Goal: Task Accomplishment & Management: Manage account settings

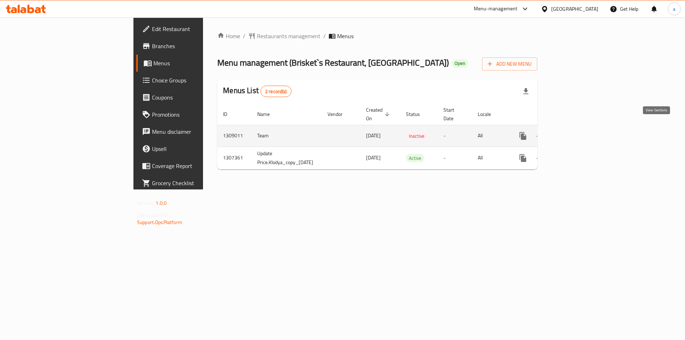
click at [578, 132] on icon "enhanced table" at bounding box center [574, 136] width 9 height 9
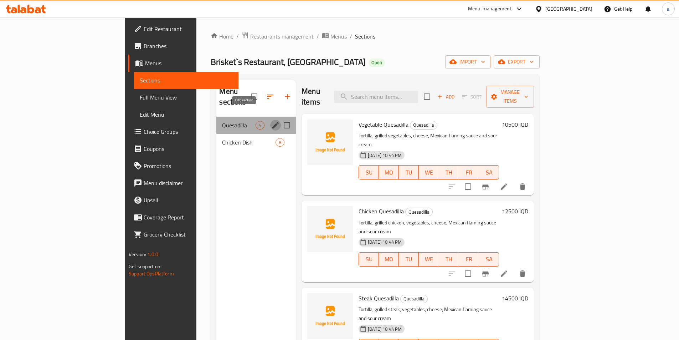
click at [271, 121] on icon "edit" at bounding box center [275, 125] width 9 height 9
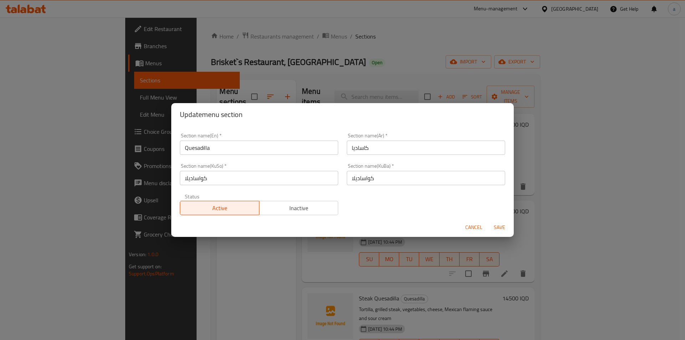
click at [477, 230] on span "Cancel" at bounding box center [473, 227] width 17 height 9
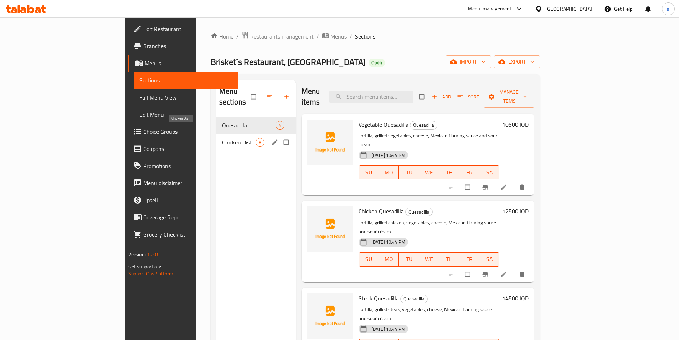
click at [222, 138] on span "Chicken Dish" at bounding box center [239, 142] width 34 height 9
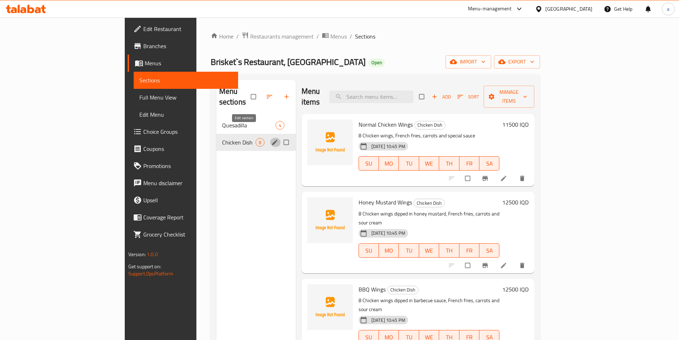
click at [271, 139] on icon "edit" at bounding box center [274, 142] width 7 height 7
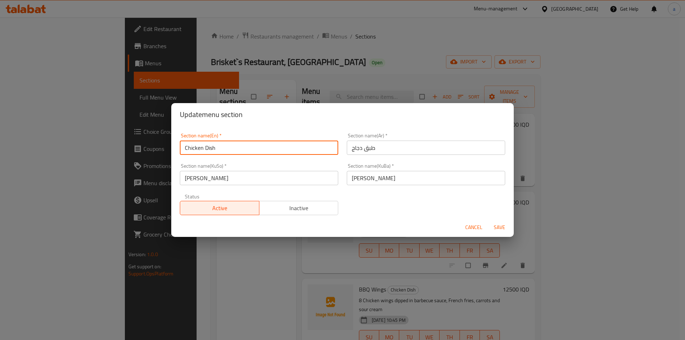
click at [202, 144] on input "Chicken Dish" at bounding box center [259, 147] width 158 height 14
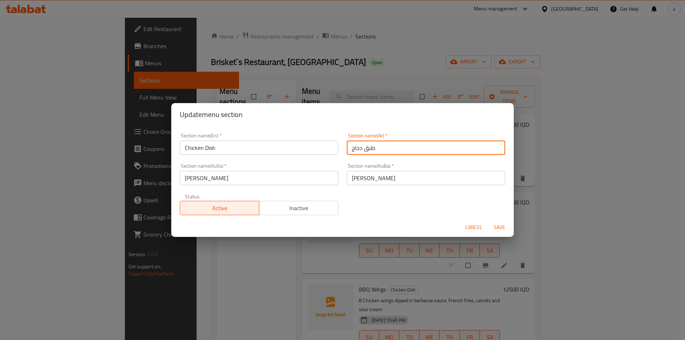
click at [359, 148] on input "طبق دجاج" at bounding box center [426, 147] width 158 height 14
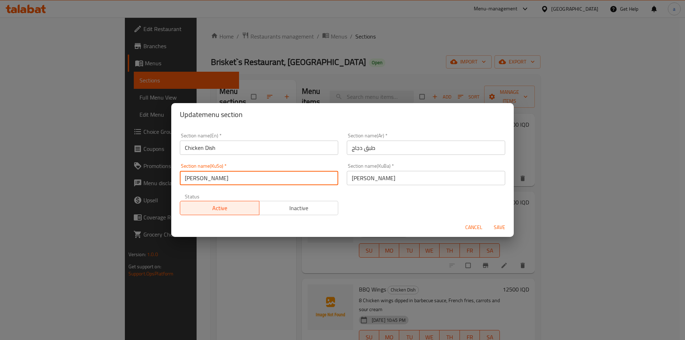
click at [189, 179] on input "[PERSON_NAME]" at bounding box center [259, 178] width 158 height 14
drag, startPoint x: 189, startPoint y: 179, endPoint x: 249, endPoint y: 196, distance: 62.3
click at [190, 179] on input "[PERSON_NAME]" at bounding box center [259, 178] width 158 height 14
click at [383, 150] on input "طبق دجاج" at bounding box center [426, 147] width 158 height 14
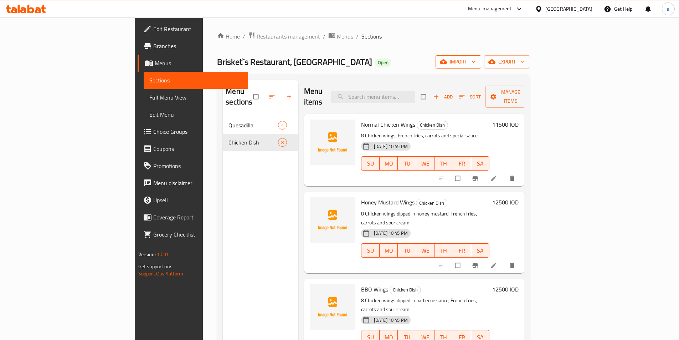
click at [476, 62] on span "import" at bounding box center [458, 61] width 34 height 9
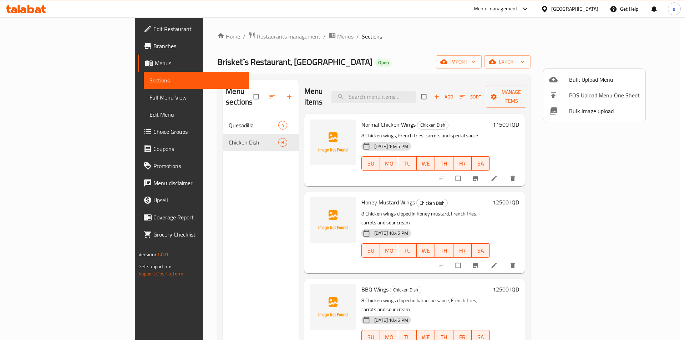
click at [565, 79] on div at bounding box center [559, 79] width 20 height 9
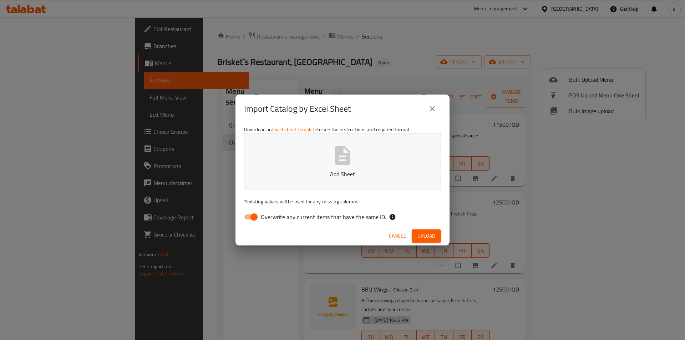
click at [251, 219] on input "Overwrite any current items that have the same ID." at bounding box center [254, 217] width 41 height 14
checkbox input "false"
click at [427, 238] on span "Upload" at bounding box center [426, 235] width 18 height 9
click at [352, 168] on button "Add Sheet" at bounding box center [342, 161] width 197 height 56
click at [429, 238] on span "Upload" at bounding box center [426, 235] width 18 height 9
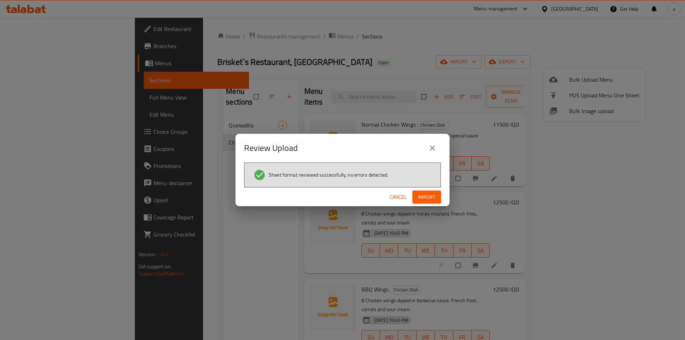
click at [424, 195] on span "Import" at bounding box center [426, 197] width 17 height 9
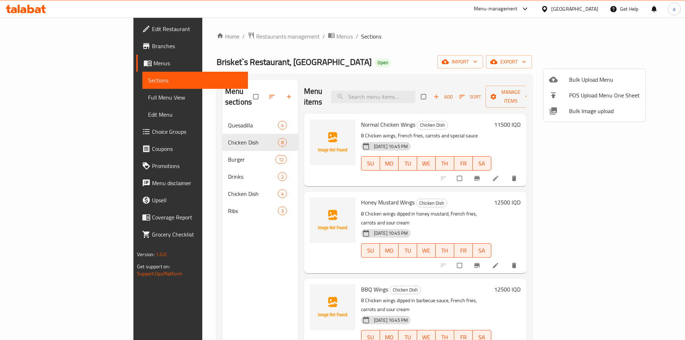
click at [504, 188] on div at bounding box center [342, 170] width 685 height 340
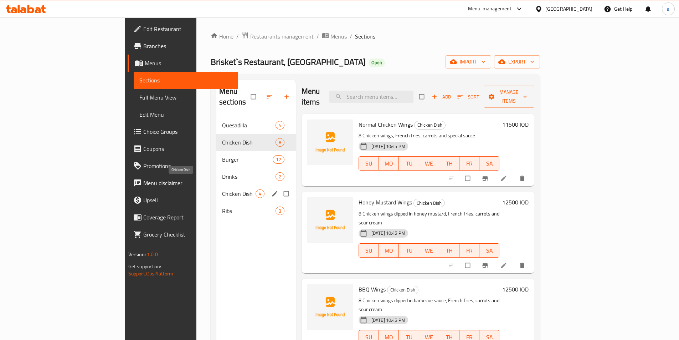
click at [222, 189] on span "Chicken Dish" at bounding box center [239, 193] width 34 height 9
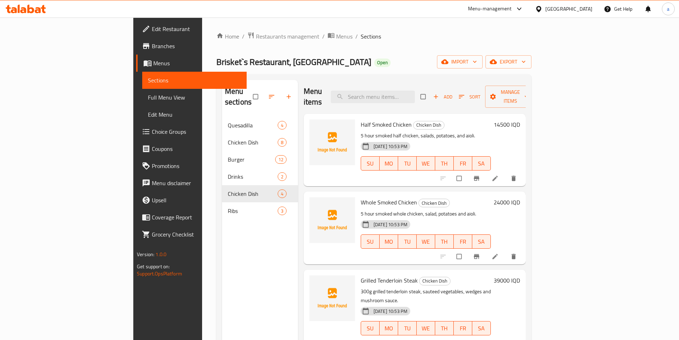
click at [431, 90] on input "checkbox" at bounding box center [423, 97] width 15 height 14
checkbox input "true"
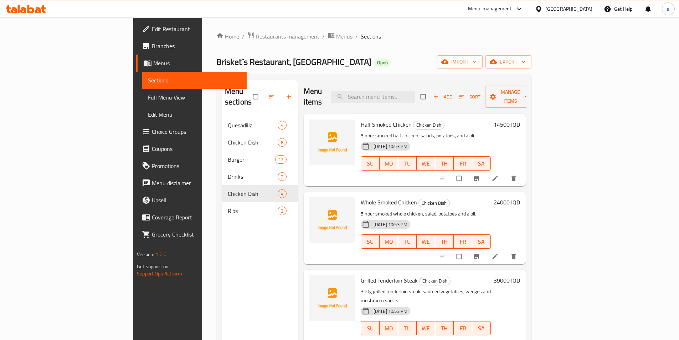
checkbox input "true"
click at [536, 97] on button "Manage items" at bounding box center [510, 97] width 51 height 22
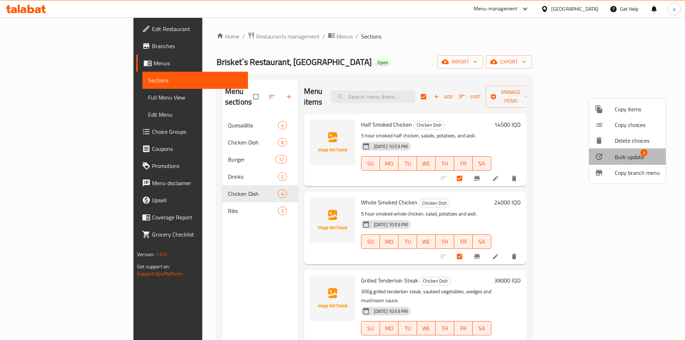
click at [629, 155] on span "Bulk update" at bounding box center [628, 157] width 29 height 9
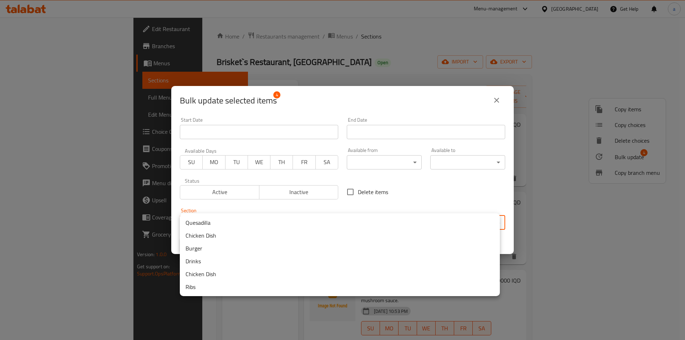
click at [243, 222] on body "​ Menu-management [GEOGRAPHIC_DATA] Get Help a Edit Restaurant Branches Menus S…" at bounding box center [342, 178] width 685 height 322
click at [206, 237] on li "Chicken Dish" at bounding box center [340, 235] width 320 height 13
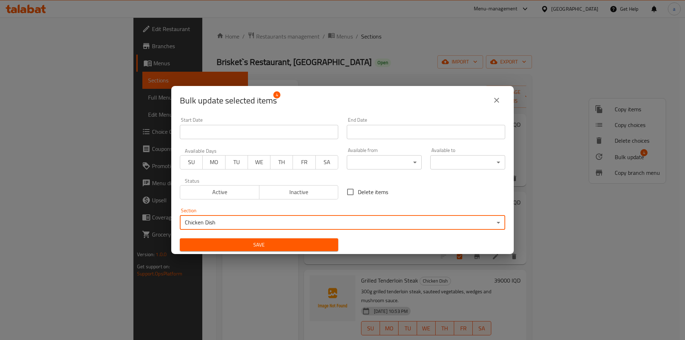
click at [246, 245] on span "Save" at bounding box center [258, 244] width 147 height 9
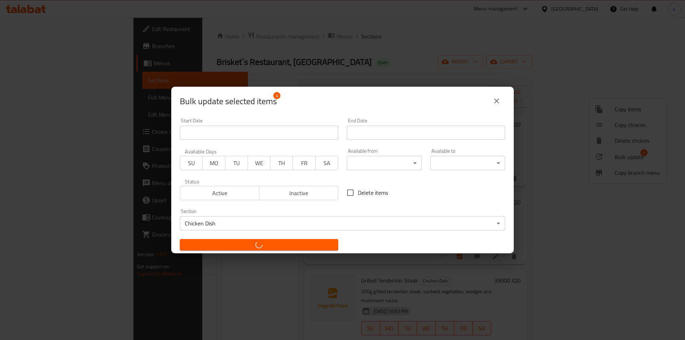
checkbox input "false"
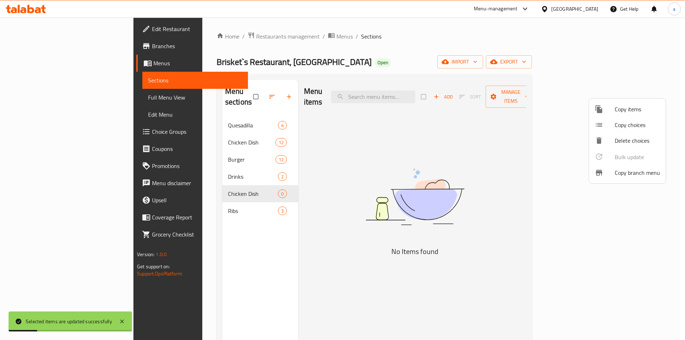
click at [258, 182] on div at bounding box center [342, 170] width 685 height 340
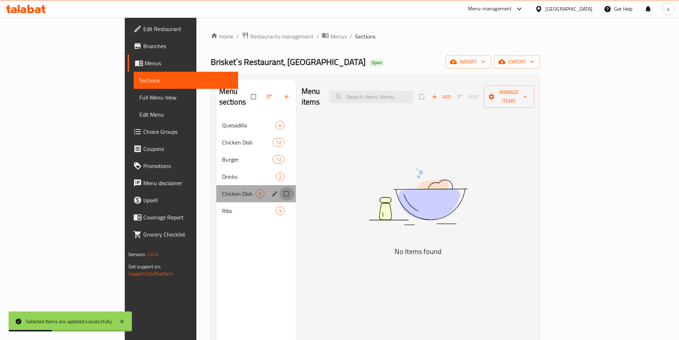
click at [280, 187] on input "Menu sections" at bounding box center [287, 194] width 15 height 14
checkbox input "true"
click at [262, 94] on icon "button" at bounding box center [264, 96] width 5 height 5
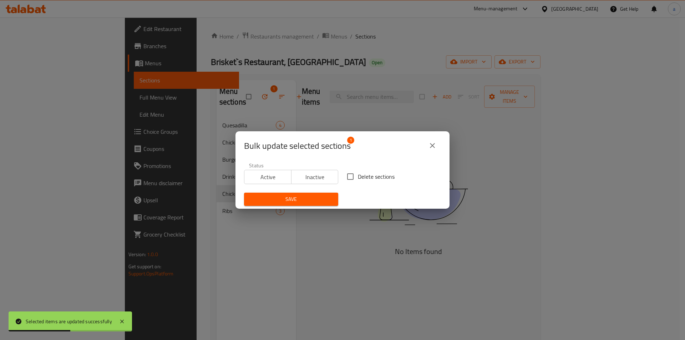
click at [347, 174] on input "Delete sections" at bounding box center [350, 176] width 15 height 15
checkbox input "true"
click at [312, 194] on button "Save" at bounding box center [291, 199] width 94 height 13
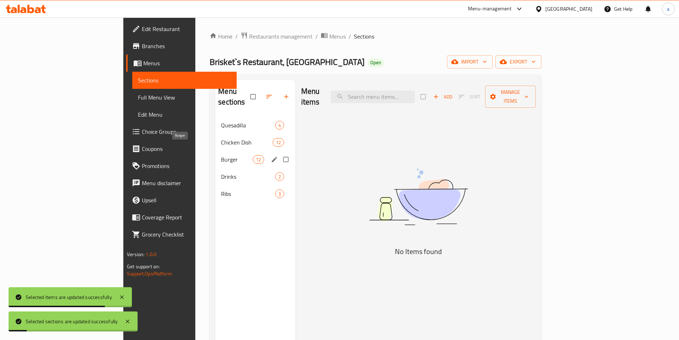
click at [221, 138] on span "Chicken Dish" at bounding box center [246, 142] width 51 height 9
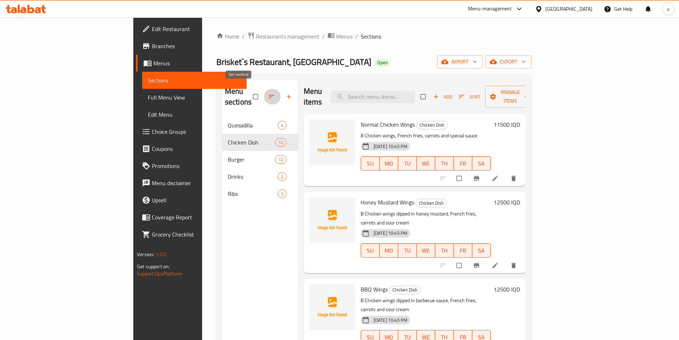
click at [268, 94] on icon "button" at bounding box center [271, 96] width 7 height 7
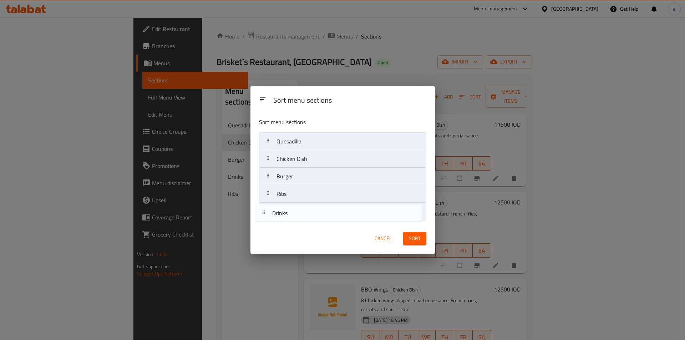
drag, startPoint x: 307, startPoint y: 213, endPoint x: 302, endPoint y: 220, distance: 8.9
click at [302, 220] on nav "Quesadilla Chicken Dish Burger Drinks Ribs" at bounding box center [342, 176] width 167 height 88
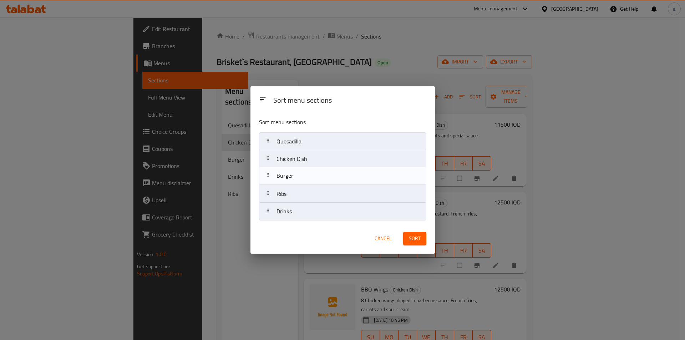
click at [296, 176] on nav "Quesadilla Chicken Dish Burger Ribs Drinks" at bounding box center [342, 176] width 167 height 88
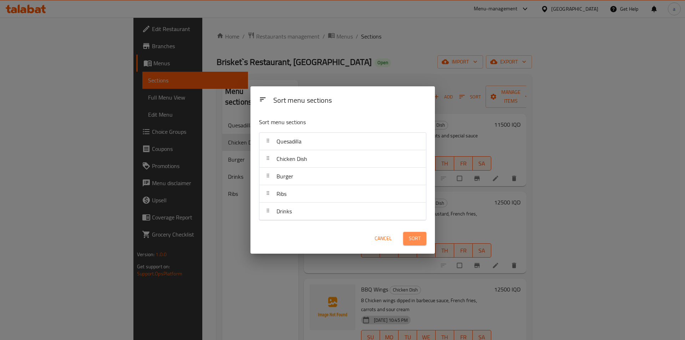
click at [415, 238] on span "Sort" at bounding box center [415, 238] width 12 height 9
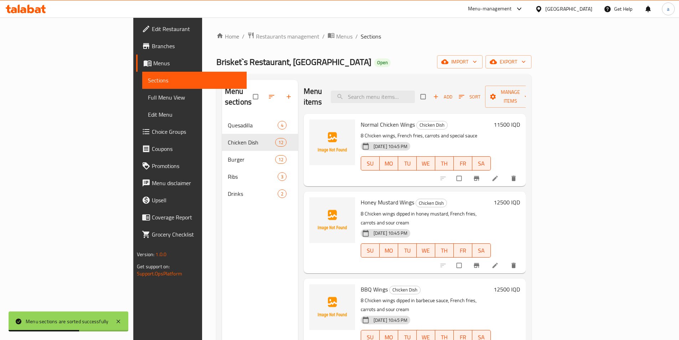
click at [148, 96] on span "Full Menu View" at bounding box center [194, 97] width 93 height 9
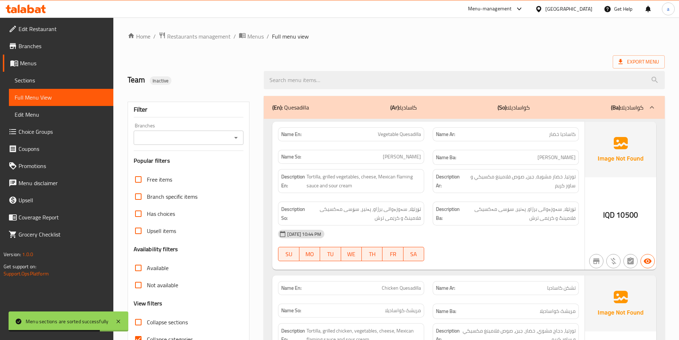
click at [238, 136] on icon "Open" at bounding box center [236, 137] width 9 height 9
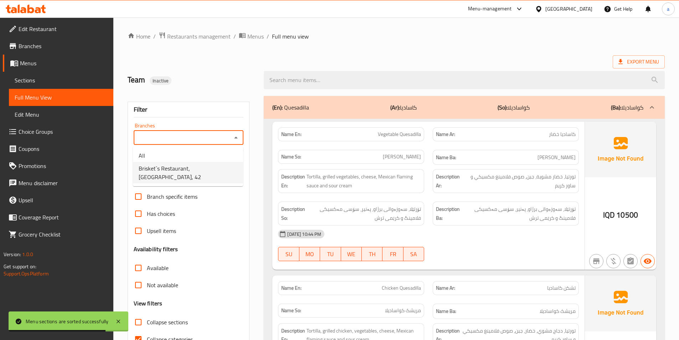
click at [208, 168] on span "Brisket`s Restaurant, [GEOGRAPHIC_DATA], 42" at bounding box center [188, 172] width 99 height 17
type input "Brisket`s Restaurant, [GEOGRAPHIC_DATA], 42"
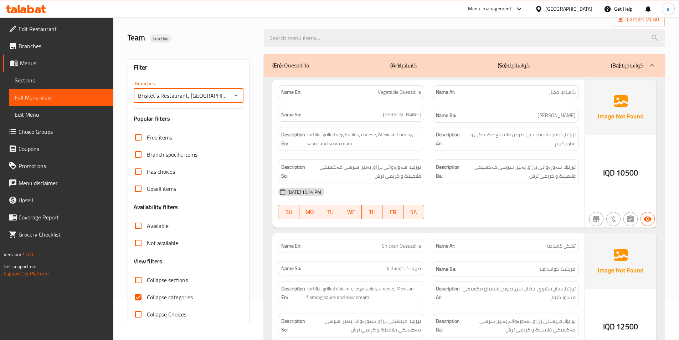
scroll to position [60, 0]
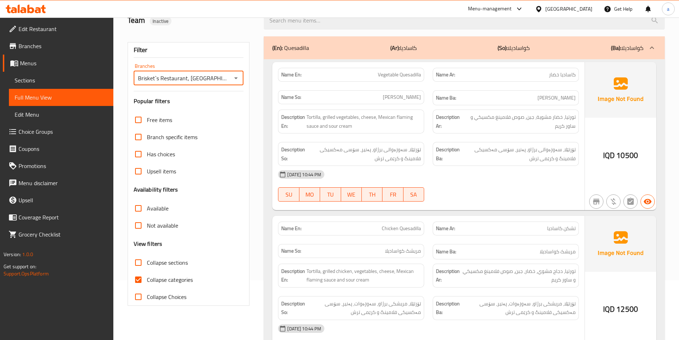
click at [142, 265] on input "Collapse sections" at bounding box center [138, 262] width 17 height 17
checkbox input "true"
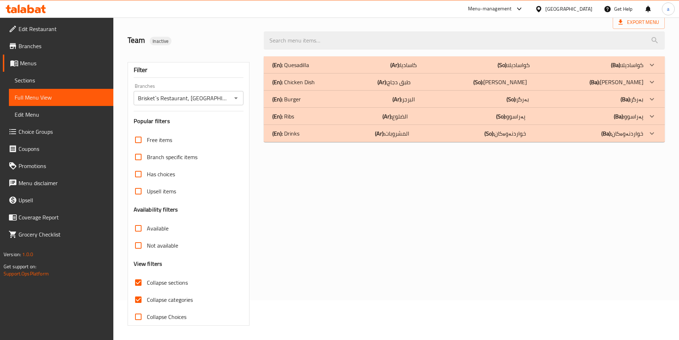
scroll to position [40, 0]
drag, startPoint x: 391, startPoint y: 135, endPoint x: 397, endPoint y: 131, distance: 6.6
click at [392, 135] on p "(Ar): المشروبات" at bounding box center [392, 133] width 34 height 9
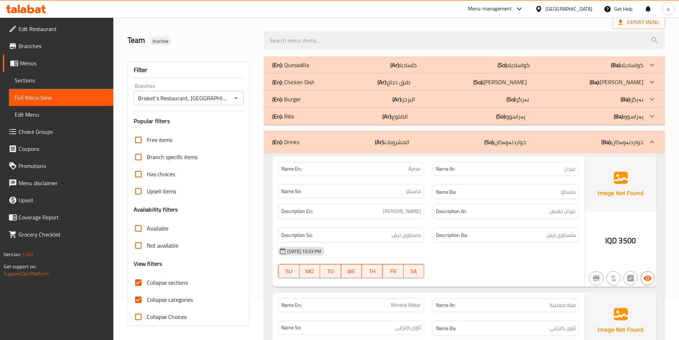
click at [408, 121] on p "(Ar): الضلوع" at bounding box center [395, 116] width 25 height 9
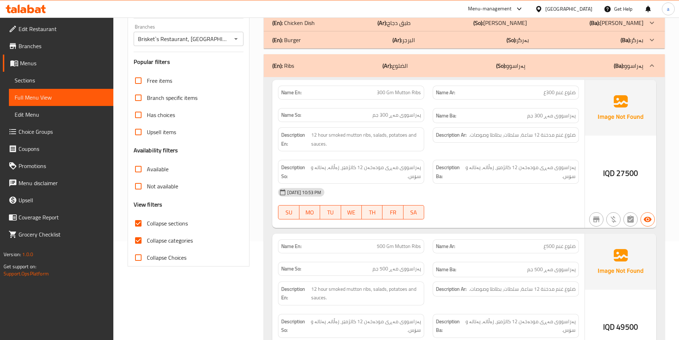
scroll to position [0, 0]
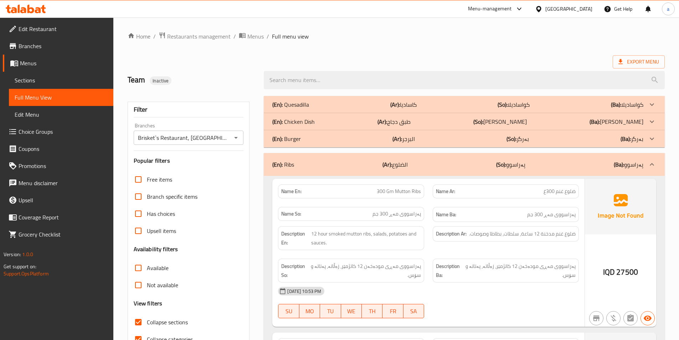
click at [434, 139] on div "(En): Burger (Ar): البرجر (So): بەرگر (Ba): بەرگر" at bounding box center [457, 138] width 371 height 9
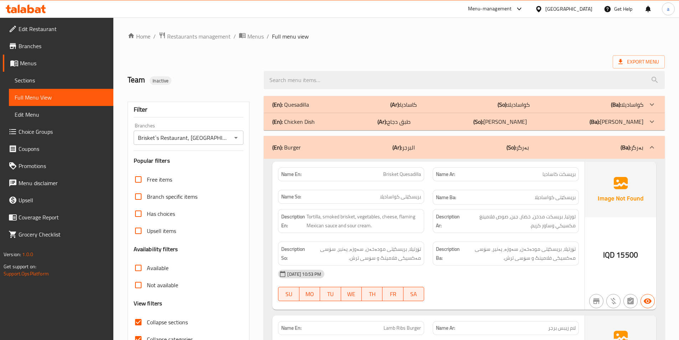
click at [463, 127] on div "(En): Chicken Dish (Ar): طبق دجاج (So): ژەمی مریشک (Ba): ژەمی مریشک" at bounding box center [464, 121] width 401 height 17
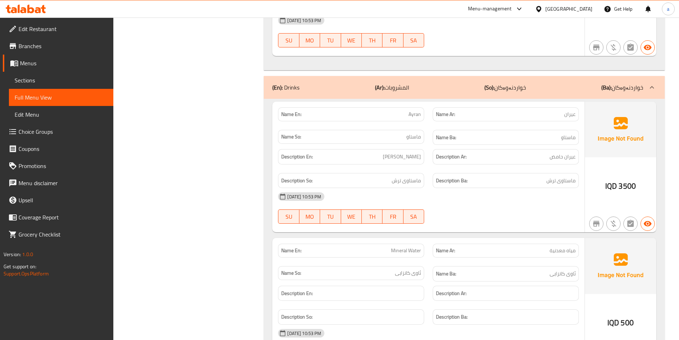
scroll to position [4262, 0]
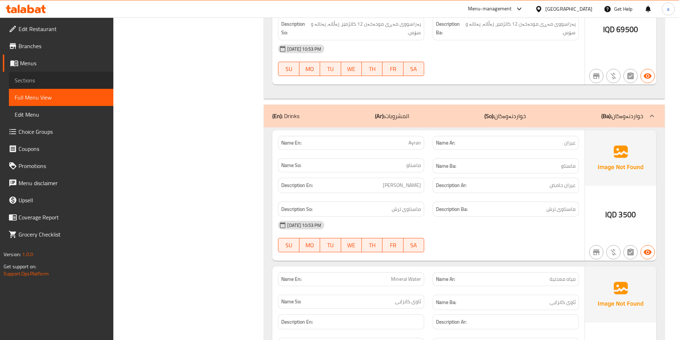
click at [38, 75] on link "Sections" at bounding box center [61, 80] width 104 height 17
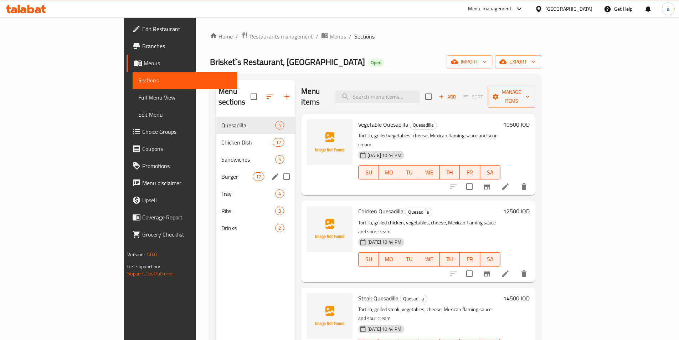
click at [221, 172] on span "Burger" at bounding box center [236, 176] width 31 height 9
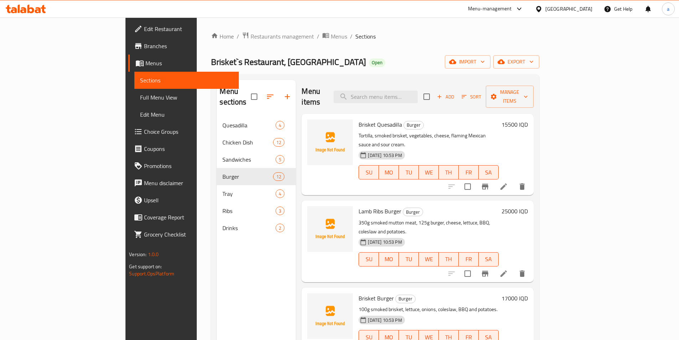
click at [534, 98] on div "Add Sort Manage items" at bounding box center [479, 97] width 110 height 22
click at [455, 95] on span "Add" at bounding box center [445, 97] width 19 height 8
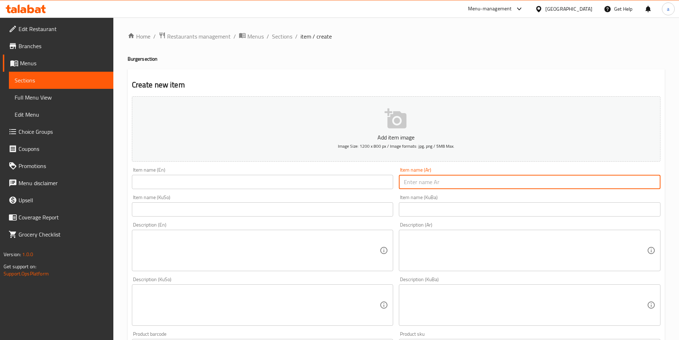
drag, startPoint x: 433, startPoint y: 182, endPoint x: 400, endPoint y: 182, distance: 32.8
click at [433, 182] on input "text" at bounding box center [530, 182] width 262 height 14
paste input "تشكن لايت بركر"
type input "تشكن لايت بركر"
click at [372, 184] on input "text" at bounding box center [263, 182] width 262 height 14
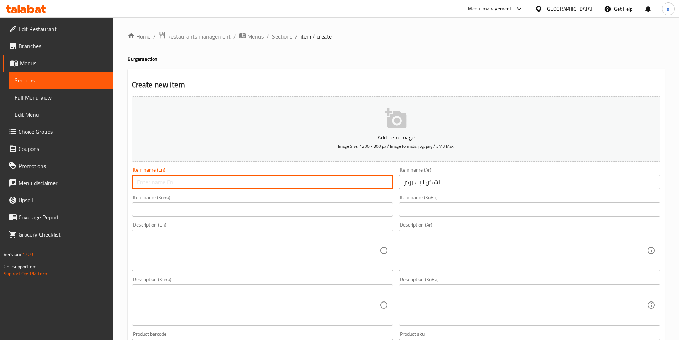
paste input "Chicken Light Burger"
type input "Chicken Light Burger"
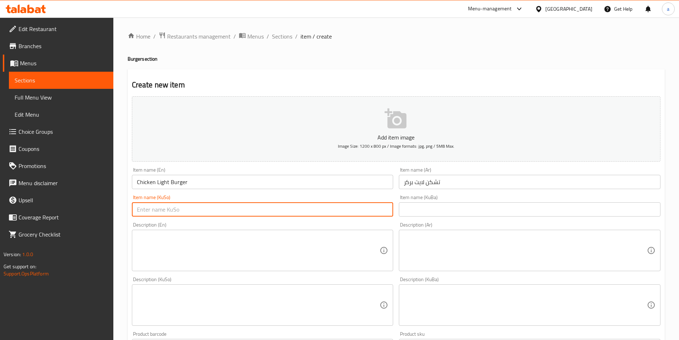
click at [363, 211] on input "text" at bounding box center [263, 209] width 262 height 14
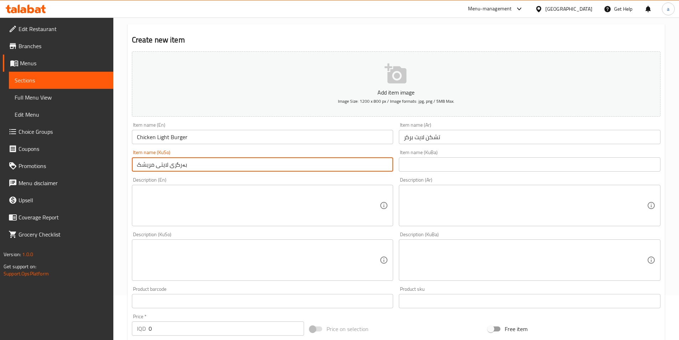
scroll to position [60, 0]
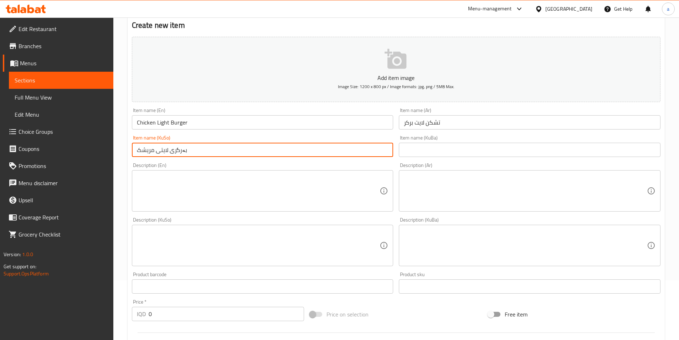
type input "بەرگری لایتی مریشک"
drag, startPoint x: 135, startPoint y: 315, endPoint x: 133, endPoint y: 306, distance: 9.7
click at [129, 313] on div "Price   * IQD 0 Price *" at bounding box center [218, 309] width 178 height 27
paste input "1200"
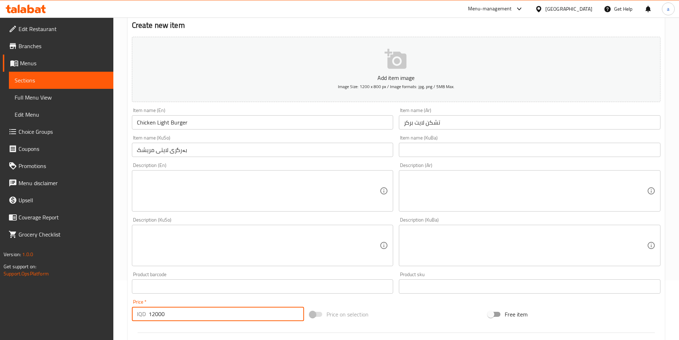
type input "12000"
click at [206, 190] on textarea at bounding box center [258, 191] width 243 height 34
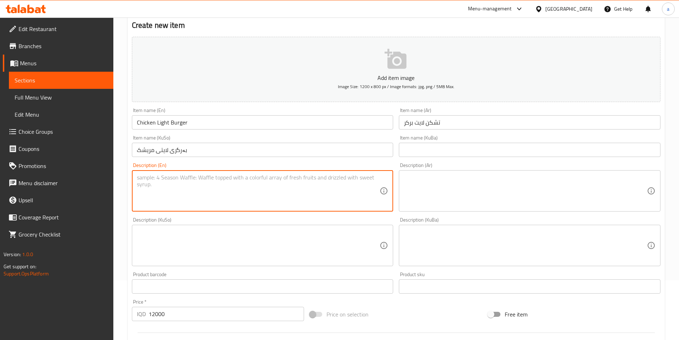
paste textarea "Grilled chicken breast, lettuce, tomatoes, aioli sauce, brown bread and potatoes"
type textarea "Grilled chicken breast, lettuce, tomatoes, aioli sauce, brown bread and potatoes"
click at [436, 186] on textarea at bounding box center [525, 191] width 243 height 34
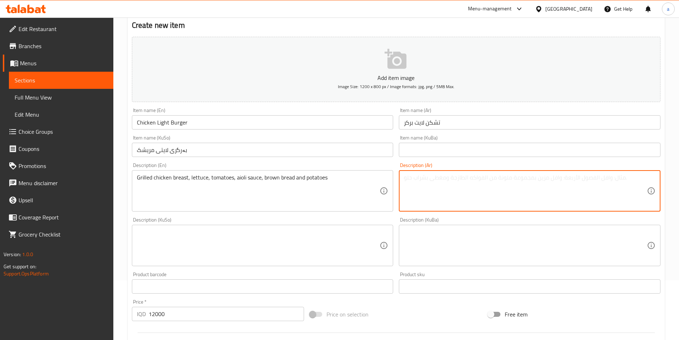
paste textarea "صدر دجاج مشوي، خس، طماطم، [DEMOGRAPHIC_DATA] آيولي، خبز أسمر وبطاطا"
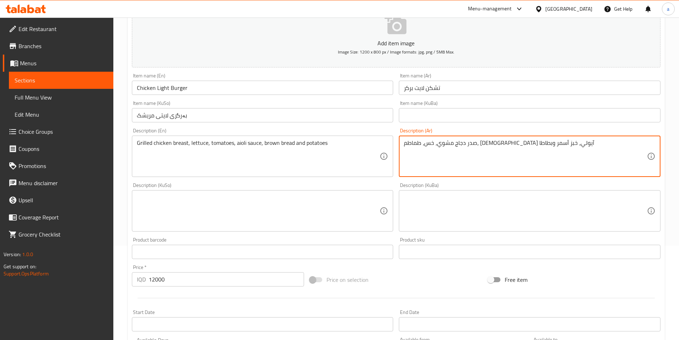
scroll to position [119, 0]
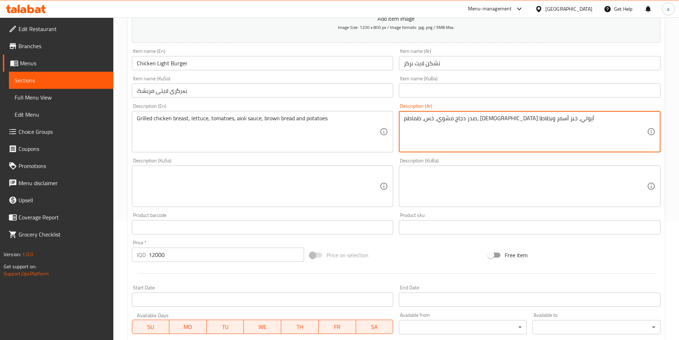
type textarea "صدر دجاج مشوي، خس، طماطم، [DEMOGRAPHIC_DATA] آيولي، خبز أسمر وبطاطا"
click at [337, 180] on textarea at bounding box center [258, 186] width 243 height 34
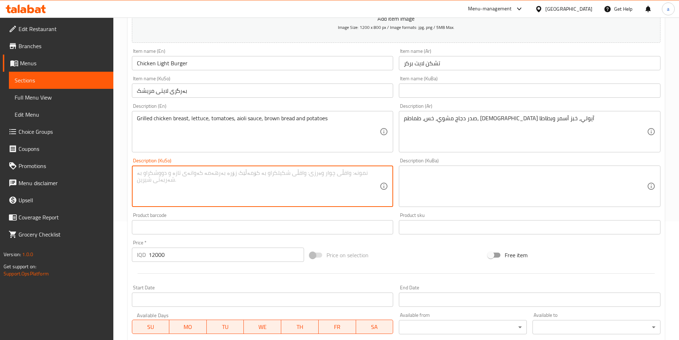
paste textarea "سینگی مریشکی برژاو، کاهوو، تەماتە، سۆسی ئایۆلی، نانی بۆڕ و پەتاتە"
type textarea "سینگی مریشکی برژاو، کاهوو، تەماتە، سۆسی ئایۆلی، نانی بۆڕ و پەتاتە"
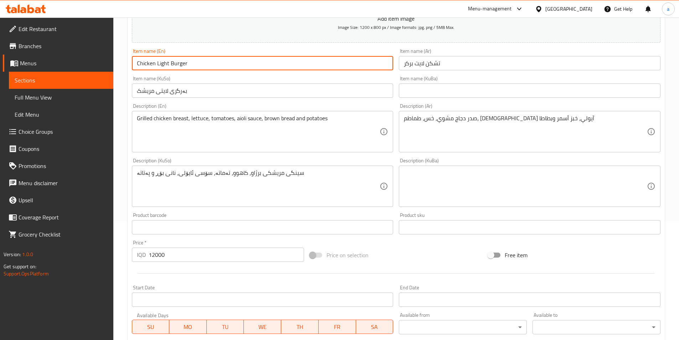
click at [193, 66] on input "Chicken Light Burger" at bounding box center [263, 63] width 262 height 14
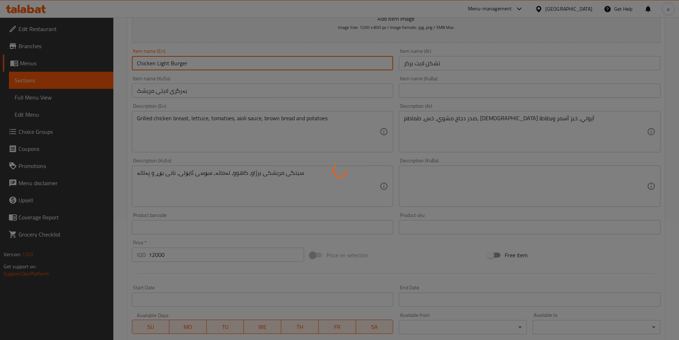
type input "0"
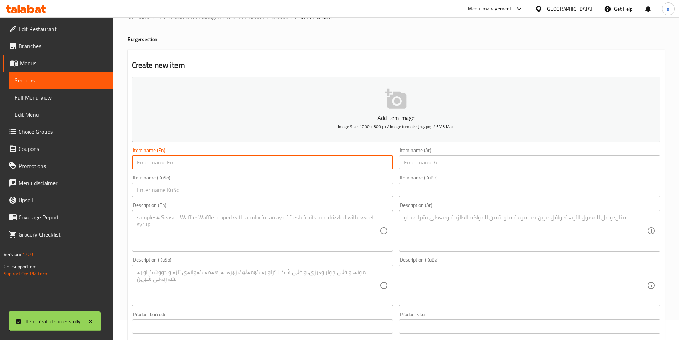
scroll to position [0, 0]
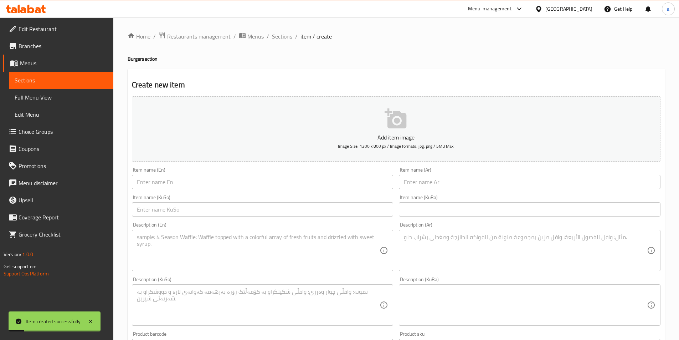
click at [280, 35] on span "Sections" at bounding box center [282, 36] width 20 height 9
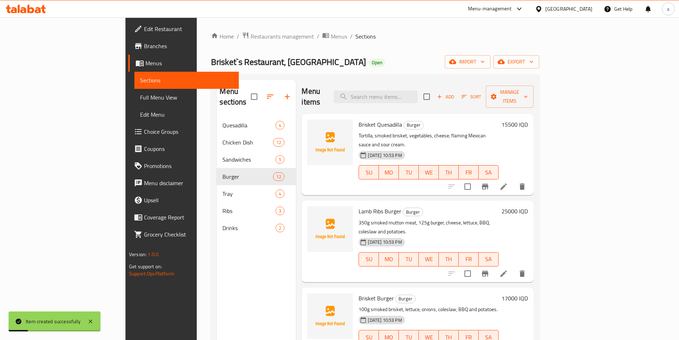
click at [140, 98] on span "Full Menu View" at bounding box center [186, 97] width 93 height 9
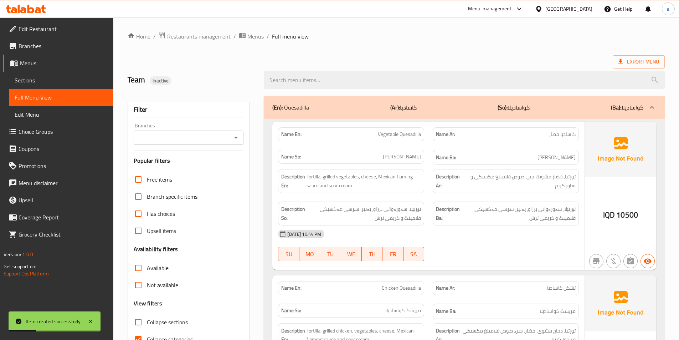
drag, startPoint x: 233, startPoint y: 138, endPoint x: 234, endPoint y: 142, distance: 4.1
click at [233, 138] on icon "Open" at bounding box center [236, 137] width 9 height 9
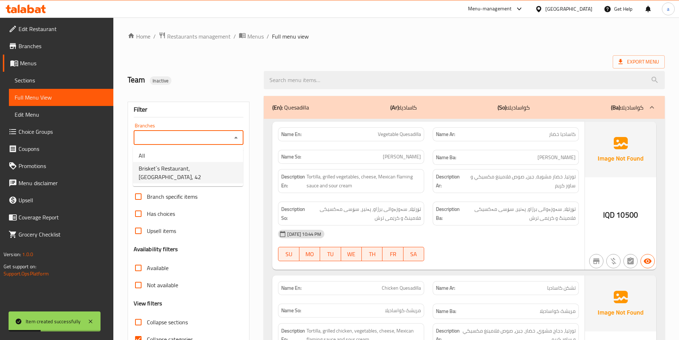
click at [200, 173] on span "Brisket`s Restaurant, [GEOGRAPHIC_DATA], 42" at bounding box center [188, 172] width 99 height 17
type input "Brisket`s Restaurant, [GEOGRAPHIC_DATA], 42"
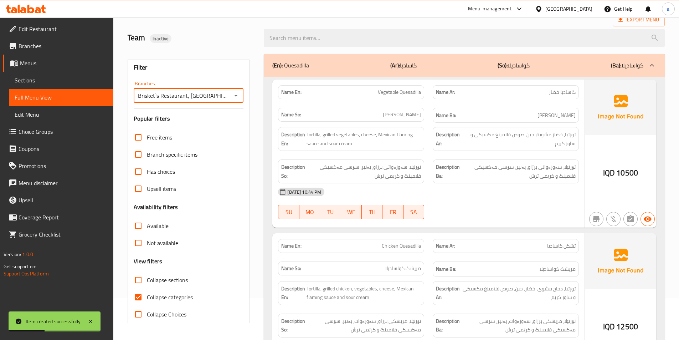
scroll to position [60, 0]
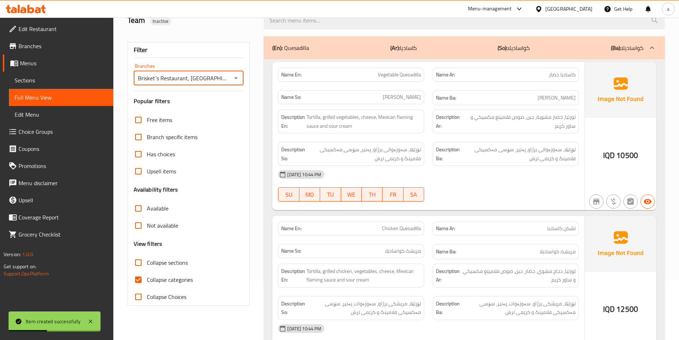
drag, startPoint x: 141, startPoint y: 256, endPoint x: 143, endPoint y: 262, distance: 6.6
click at [141, 256] on input "Collapse sections" at bounding box center [138, 262] width 17 height 17
checkbox input "true"
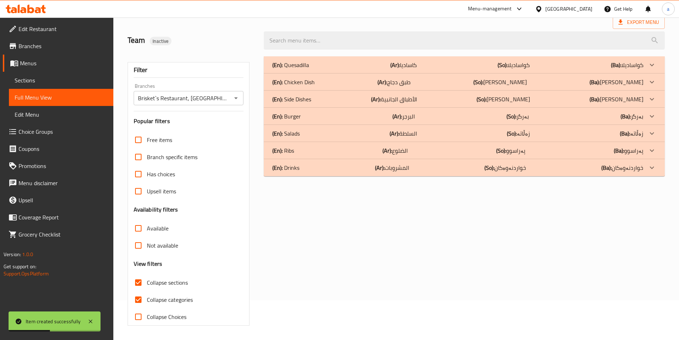
click at [141, 291] on input "Collapse categories" at bounding box center [138, 299] width 17 height 17
checkbox input "false"
click at [404, 176] on div "(En): Quesadilla (Ar): كاساديا (So): کواسادیلا (Ba): کواسادیلا Name En: Vegetab…" at bounding box center [465, 191] width 410 height 278
click at [411, 153] on div "(En): Ribs (Ar): الضلوع (So): پەراسوو (Ba): پەراسوو" at bounding box center [457, 150] width 371 height 9
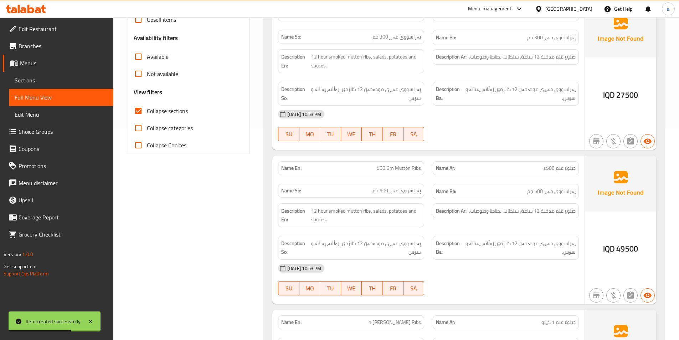
scroll to position [158, 0]
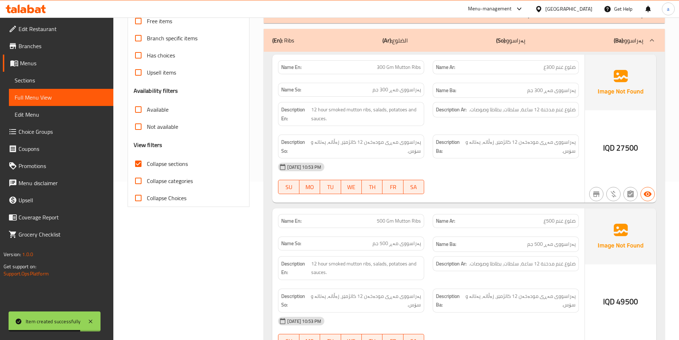
click at [425, 42] on div "(En): Ribs (Ar): الضلوع (So): پەراسوو (Ba): پەراسوو" at bounding box center [457, 40] width 371 height 9
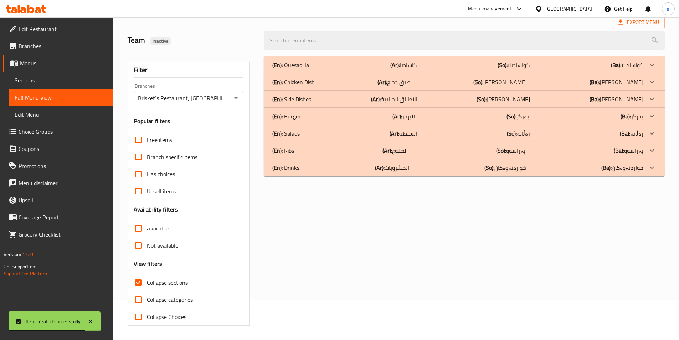
scroll to position [40, 0]
click at [408, 165] on p "(Ar): المشروبات" at bounding box center [392, 167] width 34 height 9
click at [414, 150] on div "(En): Ribs (Ar): الضلوع (So): پەراسوو (Ba): پەراسوو" at bounding box center [457, 150] width 371 height 9
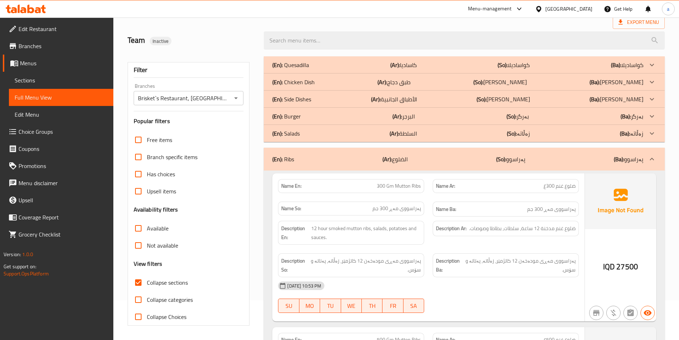
click at [408, 116] on p "(Ar): البرجر" at bounding box center [404, 116] width 22 height 9
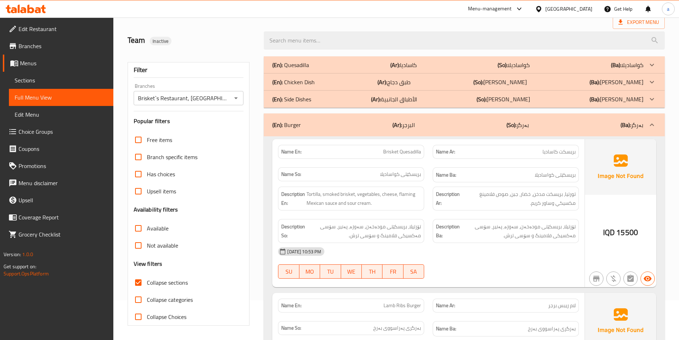
click at [424, 87] on div "(En): Chicken Dish (Ar): طبق دجاج (So): ژەمی مریشک (Ba): ژەمی مریشک" at bounding box center [464, 81] width 401 height 17
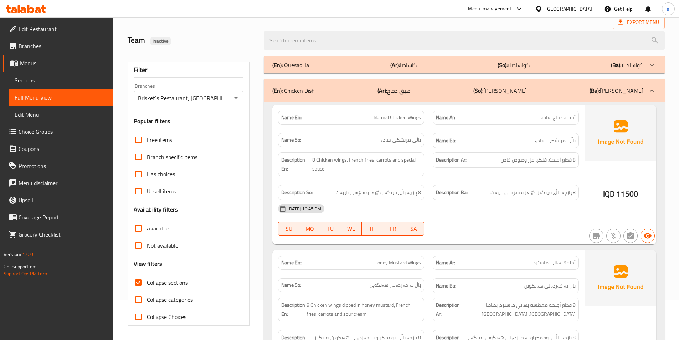
click at [421, 67] on div "(En): Quesadilla (Ar): كاساديا (So): کواسادیلا (Ba): کواسادیلا" at bounding box center [457, 65] width 371 height 9
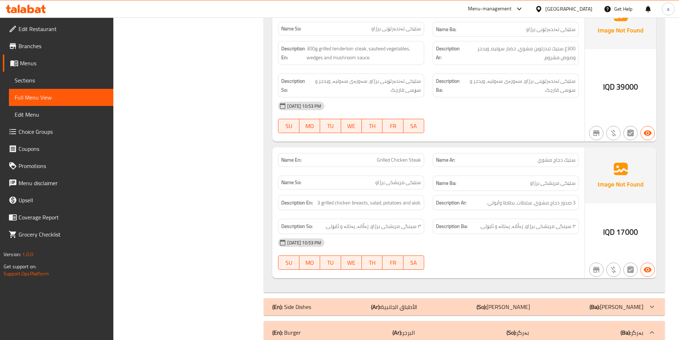
scroll to position [2329, 0]
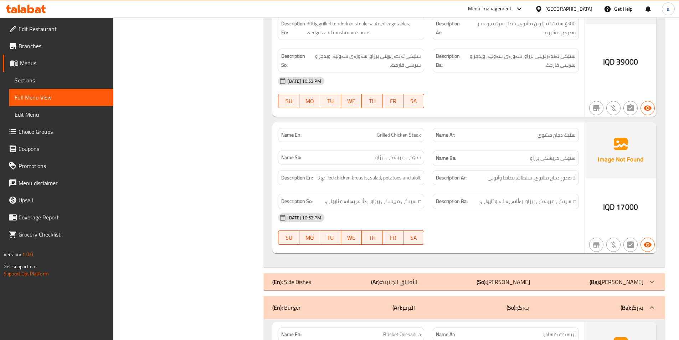
drag, startPoint x: 441, startPoint y: 173, endPoint x: 416, endPoint y: 206, distance: 41.9
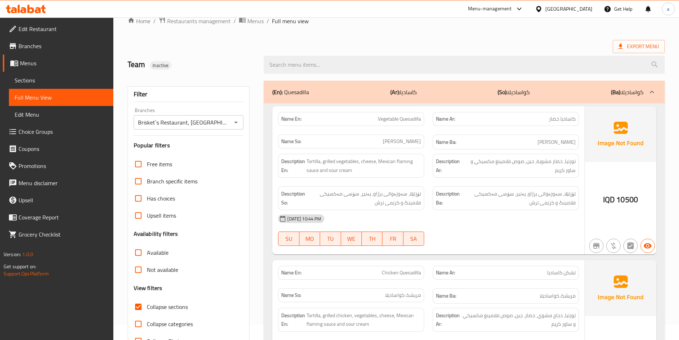
scroll to position [0, 0]
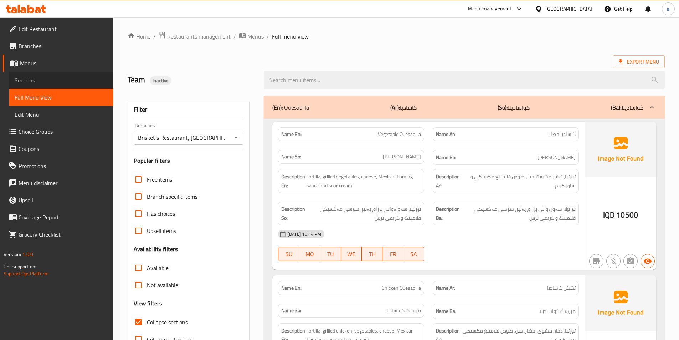
click at [22, 80] on span "Sections" at bounding box center [61, 80] width 93 height 9
